Goal: Find contact information: Obtain details needed to contact an individual or organization

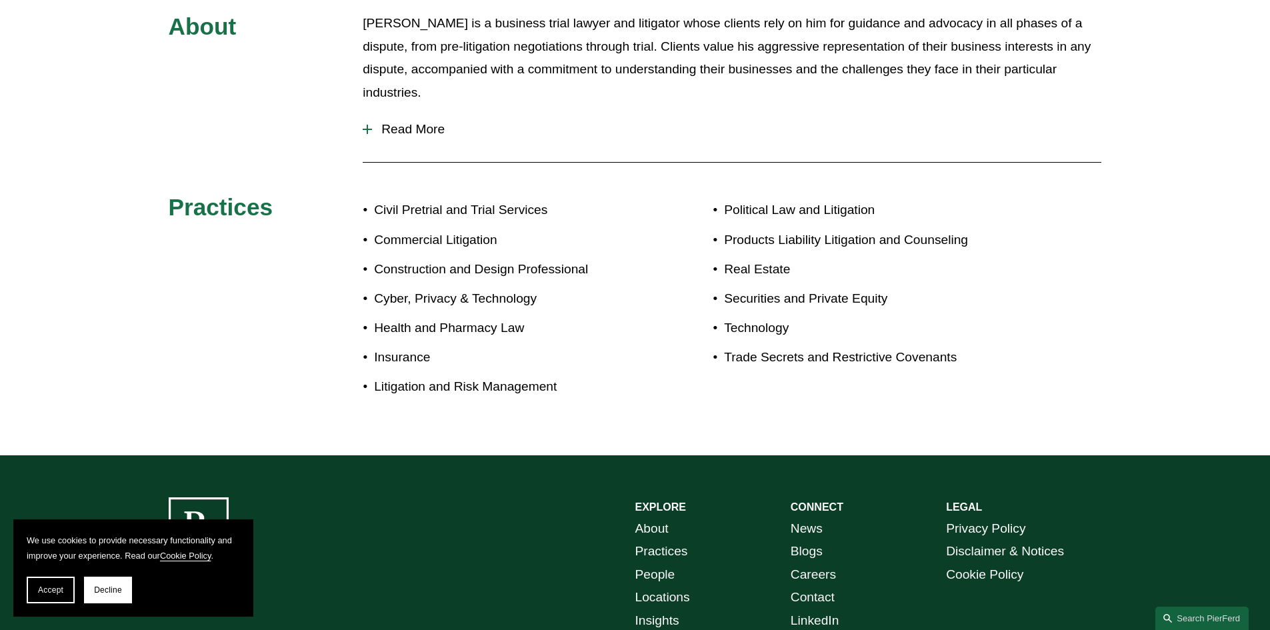
scroll to position [796, 0]
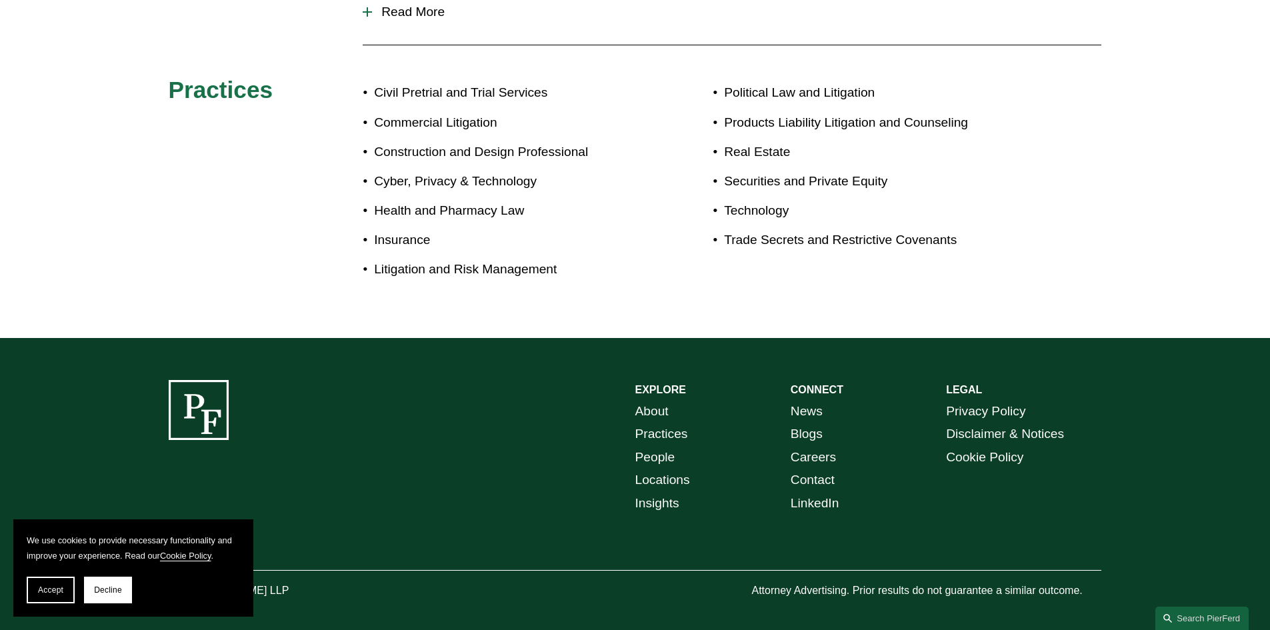
click at [823, 469] on link "Contact" at bounding box center [813, 480] width 44 height 23
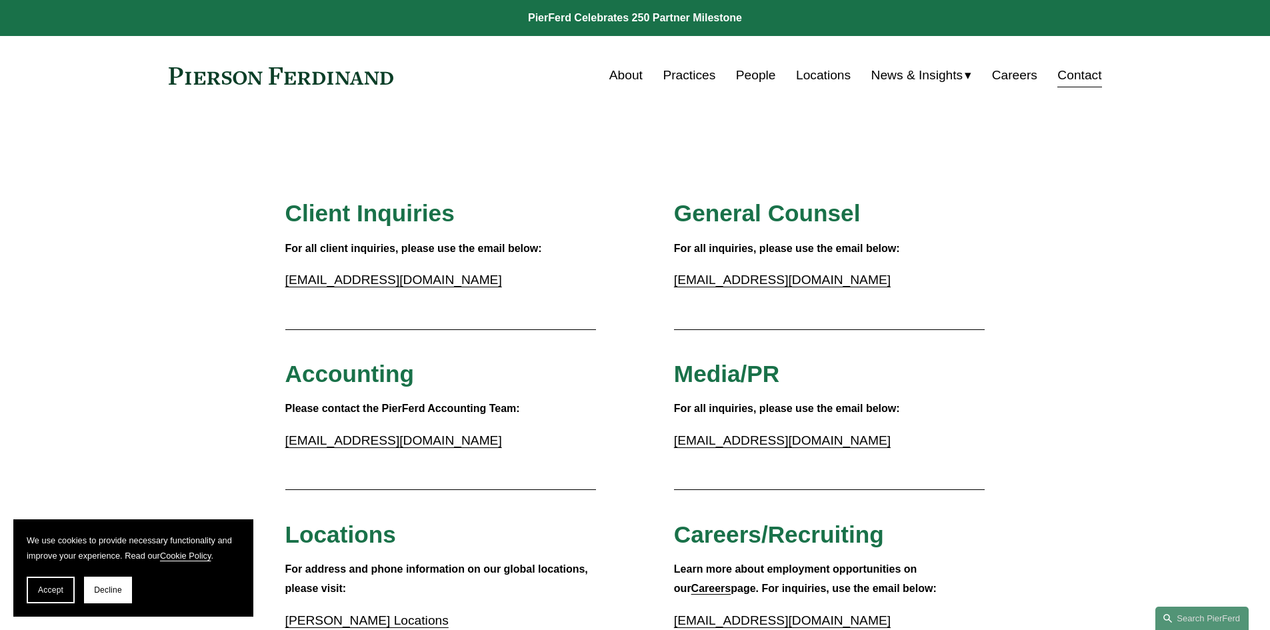
click at [744, 67] on link "People" at bounding box center [756, 75] width 40 height 25
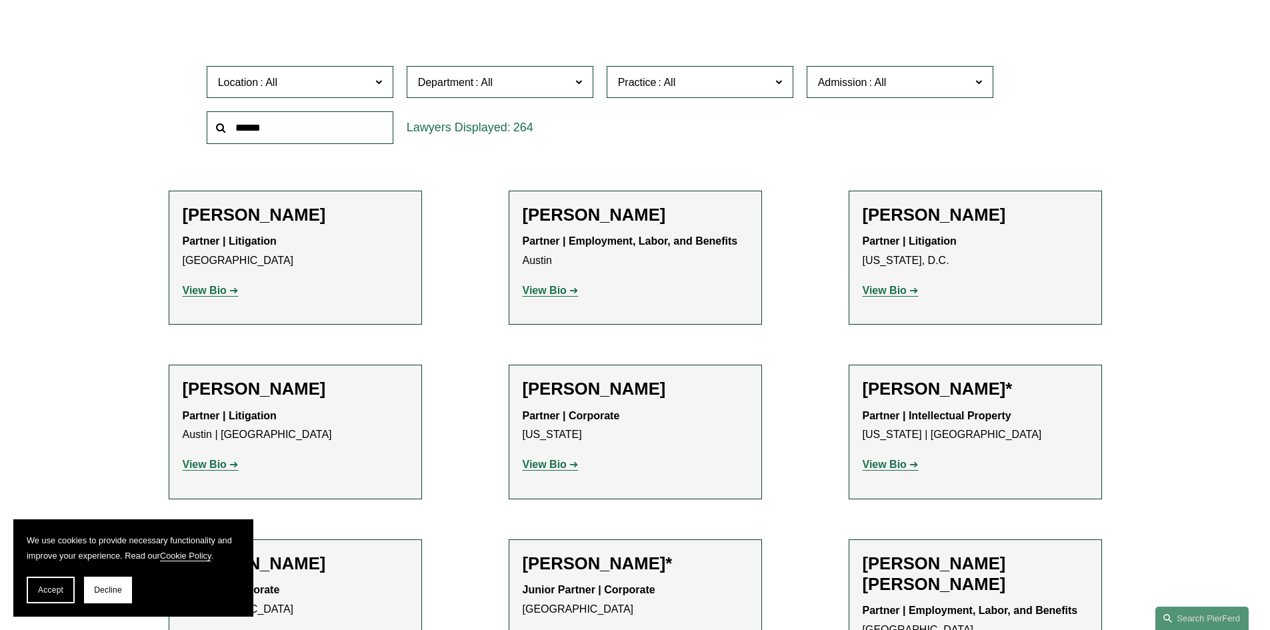
scroll to position [333, 0]
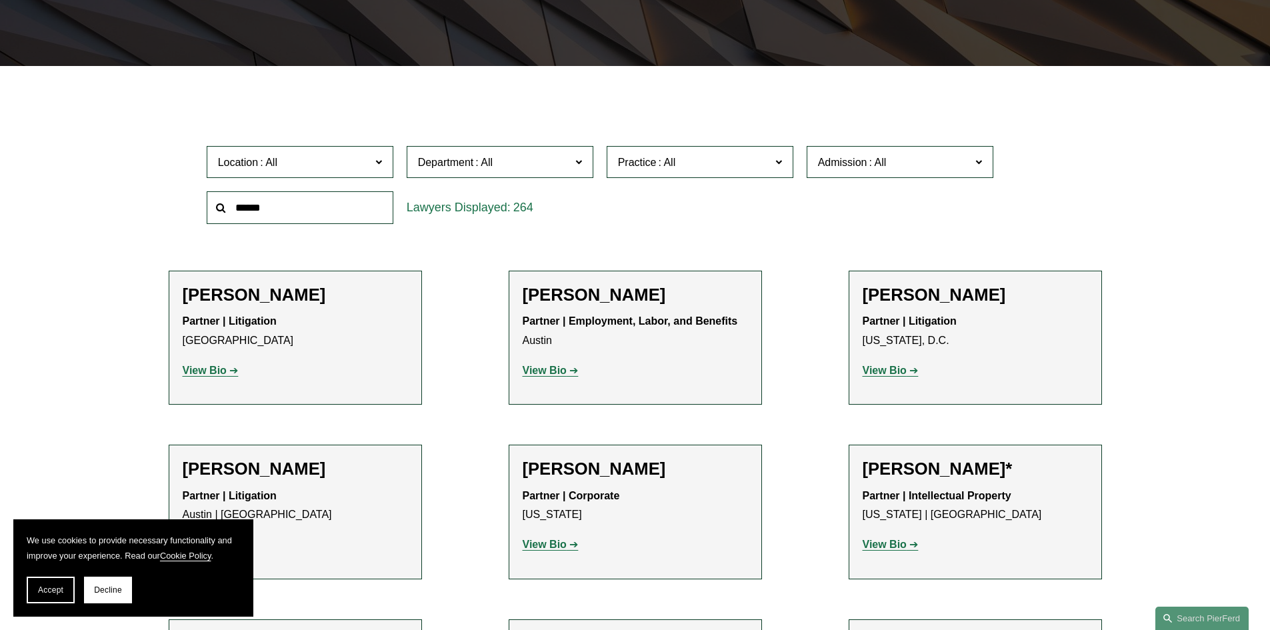
click at [315, 206] on input "text" at bounding box center [300, 207] width 187 height 33
type input "***"
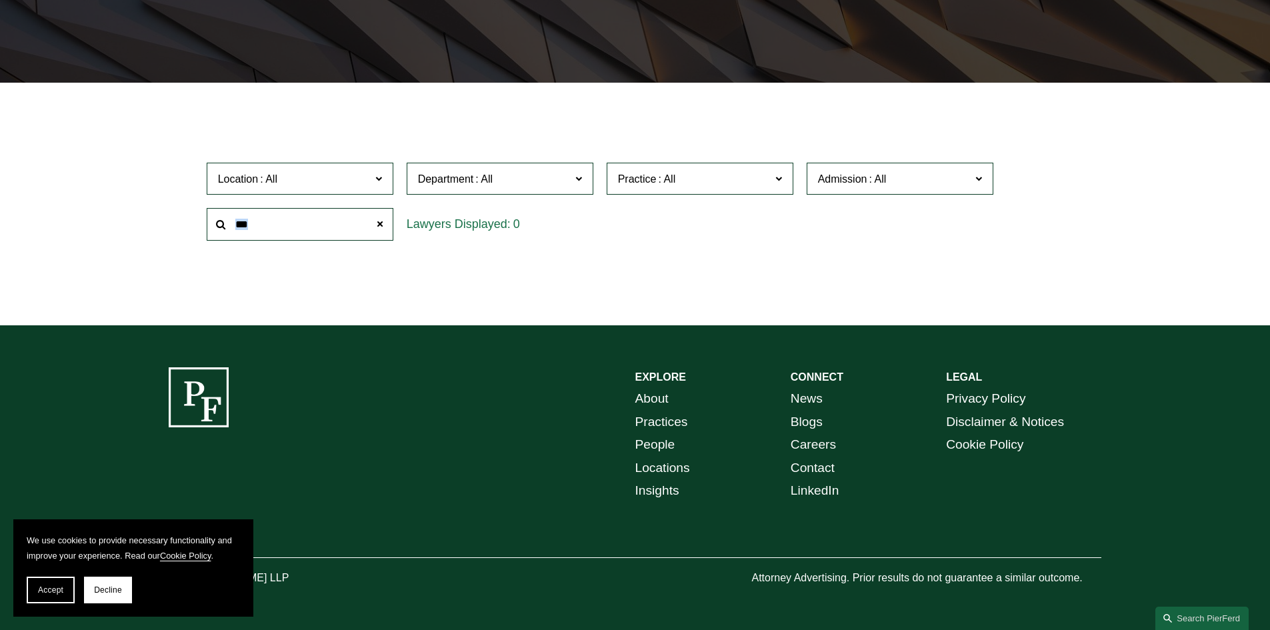
drag, startPoint x: 301, startPoint y: 206, endPoint x: 195, endPoint y: 205, distance: 105.4
click at [195, 205] on div "Location All Atlanta Austin Bellevue Boston Charlotte Chicago Cincinnati Clevel…" at bounding box center [636, 201] width 934 height 91
drag, startPoint x: 581, startPoint y: 405, endPoint x: 273, endPoint y: 253, distance: 343.6
click at [580, 406] on div "EXPLORE CONNECT About Practices People Locations Insights News Blogs Careers Co…" at bounding box center [635, 477] width 1270 height 221
